Goal: Information Seeking & Learning: Learn about a topic

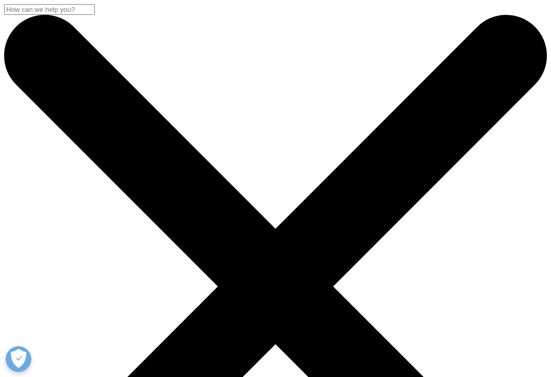
drag, startPoint x: 550, startPoint y: 15, endPoint x: 548, endPoint y: 48, distance: 32.9
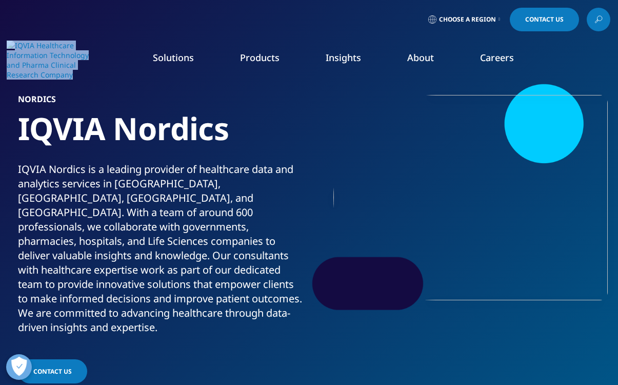
click at [416, 54] on link "About" at bounding box center [420, 57] width 27 height 12
click at [420, 61] on link "About" at bounding box center [420, 57] width 27 height 12
click at [195, 140] on link "Our Story" at bounding box center [241, 137] width 151 height 11
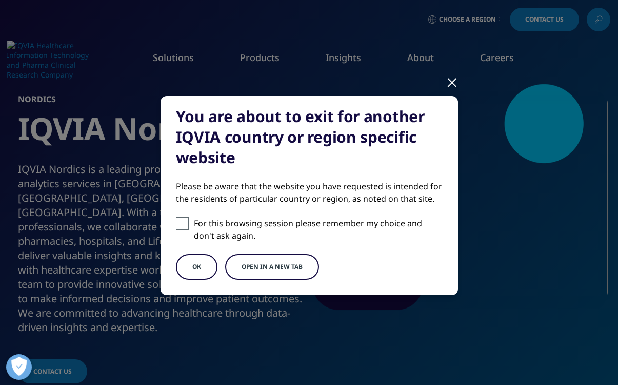
click at [180, 226] on span at bounding box center [182, 223] width 13 height 13
click at [180, 226] on input "For this browsing session please remember my choice and don't ask again." at bounding box center [182, 223] width 13 height 13
checkbox input "true"
click at [279, 265] on button "Open in a new tab" at bounding box center [272, 267] width 94 height 26
